Goal: Information Seeking & Learning: Learn about a topic

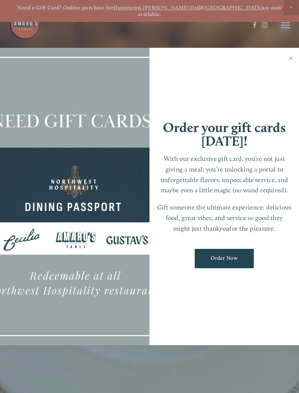
click at [294, 54] on link "Close" at bounding box center [291, 59] width 14 height 20
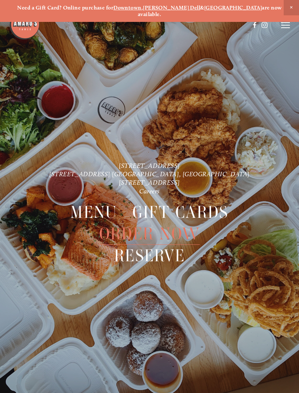
click at [282, 28] on line at bounding box center [285, 28] width 9 height 0
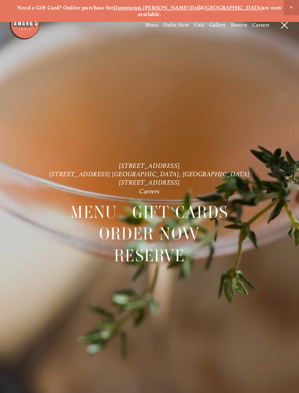
click at [279, 27] on header "Menu Order Now Visit Gallery 0" at bounding box center [149, 25] width 299 height 50
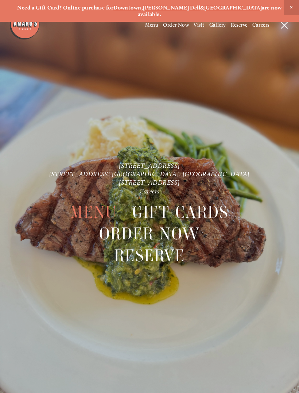
click at [285, 27] on icon at bounding box center [284, 25] width 7 height 7
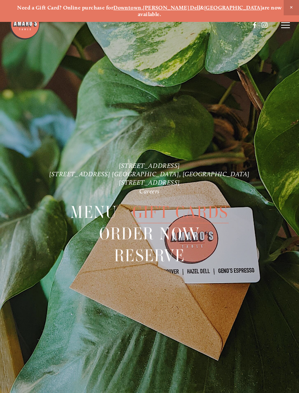
click at [283, 26] on icon at bounding box center [285, 25] width 9 height 7
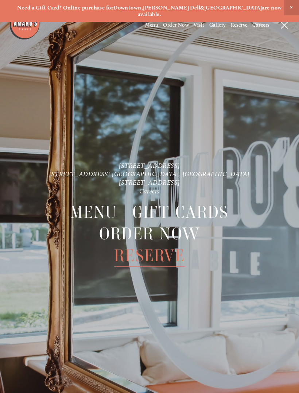
click at [88, 201] on span "Menu" at bounding box center [93, 212] width 47 height 22
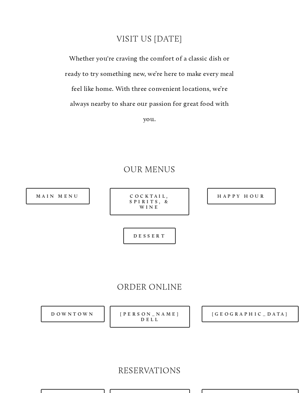
scroll to position [554, 0]
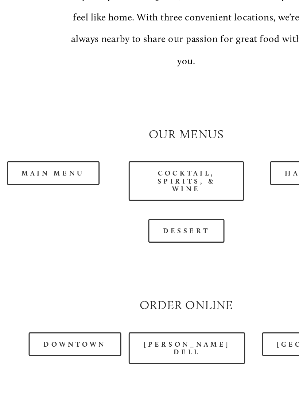
click at [35, 179] on link "Main Menu" at bounding box center [58, 187] width 64 height 16
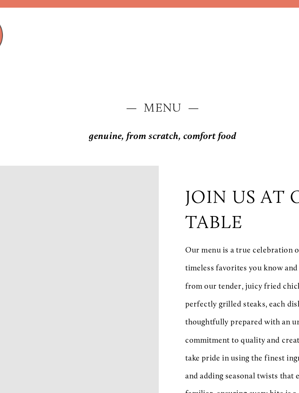
scroll to position [0, 0]
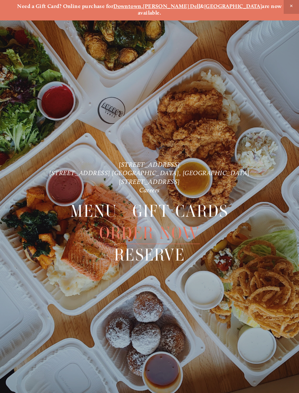
scroll to position [16, 0]
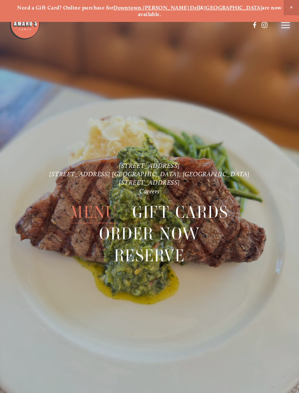
click at [286, 26] on icon at bounding box center [285, 25] width 9 height 7
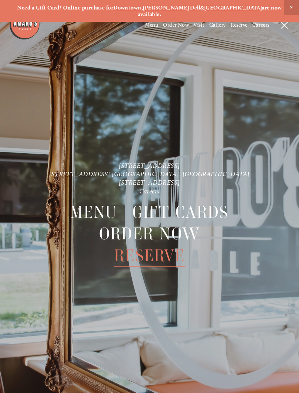
click at [82, 206] on span "Menu" at bounding box center [93, 212] width 47 height 22
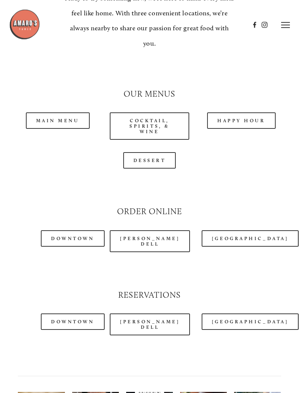
scroll to position [619, 0]
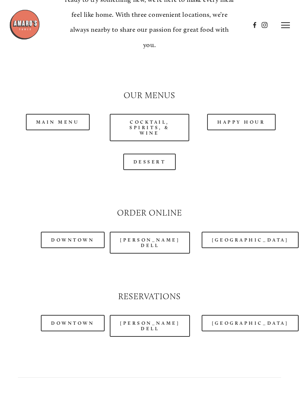
click at [142, 114] on link "Cocktail, Spirits, & Wine" at bounding box center [150, 127] width 80 height 27
